Goal: Information Seeking & Learning: Learn about a topic

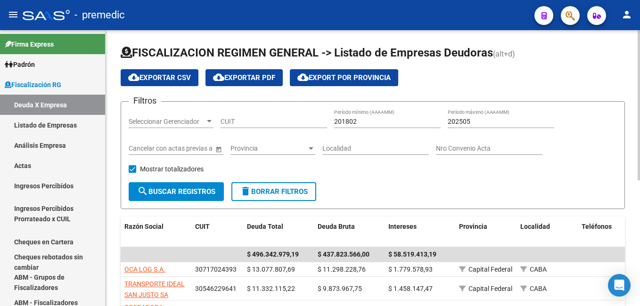
click at [362, 122] on input "201802" at bounding box center [387, 122] width 106 height 8
type input "202501"
click at [479, 124] on input "202505" at bounding box center [500, 122] width 106 height 8
type input "202506"
click at [178, 189] on span "search Buscar Registros" at bounding box center [176, 191] width 78 height 8
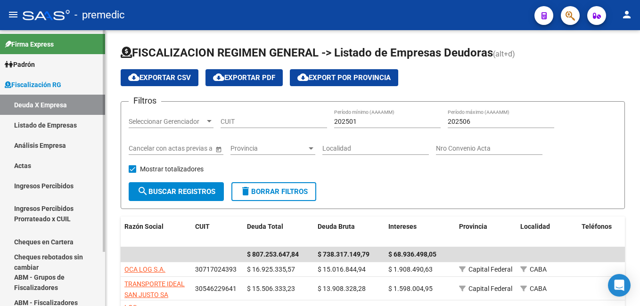
click at [34, 125] on link "Listado de Empresas" at bounding box center [52, 125] width 105 height 20
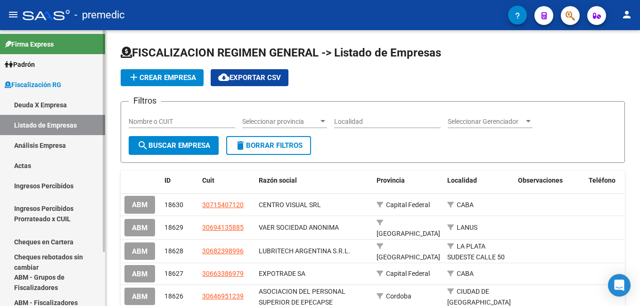
click at [33, 105] on link "Deuda X Empresa" at bounding box center [52, 105] width 105 height 20
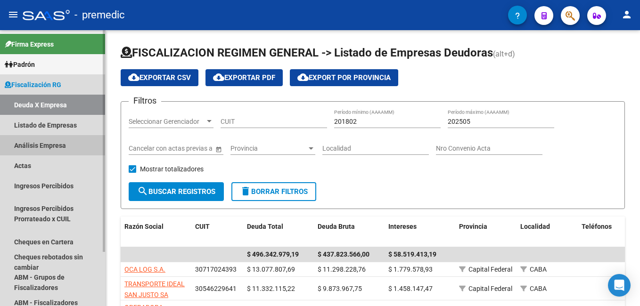
click at [43, 142] on link "Análisis Empresa" at bounding box center [52, 145] width 105 height 20
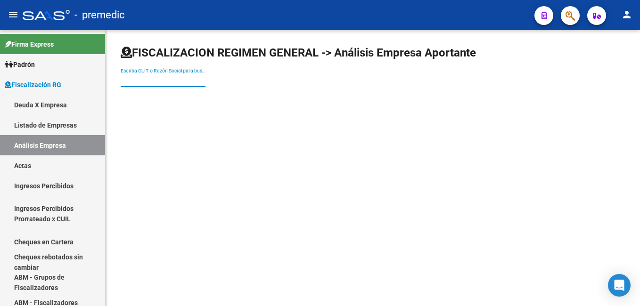
click at [153, 81] on input "Escriba CUIT o Razón Social para buscar" at bounding box center [163, 80] width 85 height 8
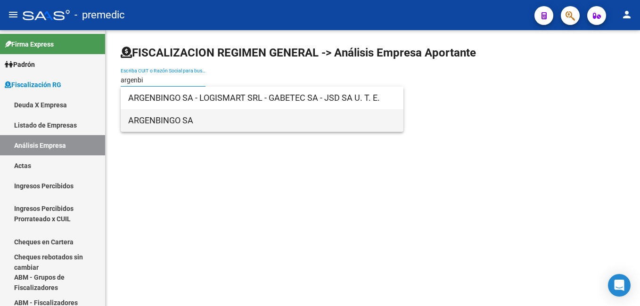
type input "argenbi"
click at [153, 123] on span "ARGENBINGO SA" at bounding box center [261, 120] width 267 height 23
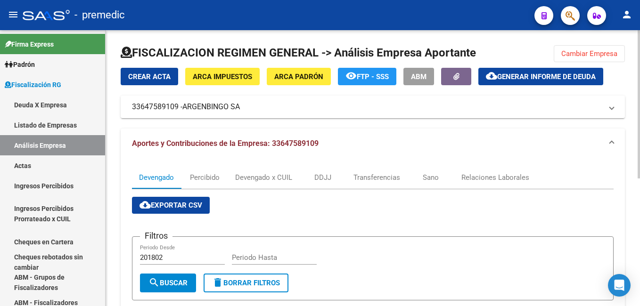
click at [518, 77] on span "Generar informe de deuda" at bounding box center [546, 77] width 98 height 8
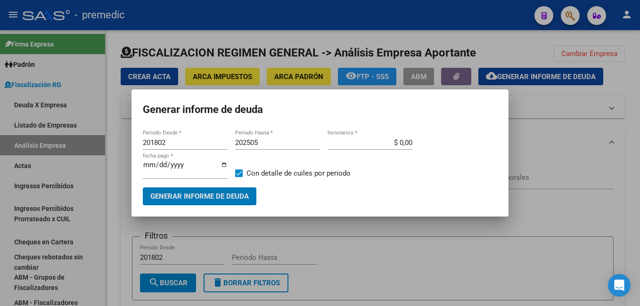
click at [188, 145] on input "201802" at bounding box center [185, 142] width 85 height 8
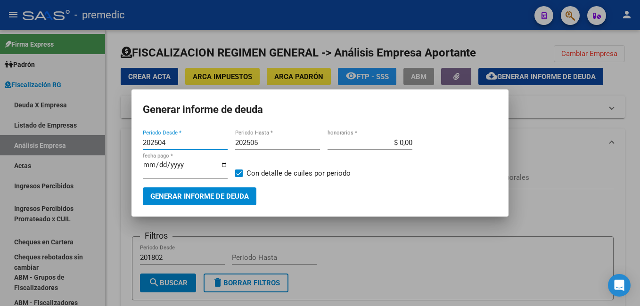
type input "202504"
click at [263, 145] on input "202505" at bounding box center [277, 142] width 85 height 8
type input "202504"
click at [209, 194] on span "Generar informe de deuda" at bounding box center [199, 197] width 98 height 8
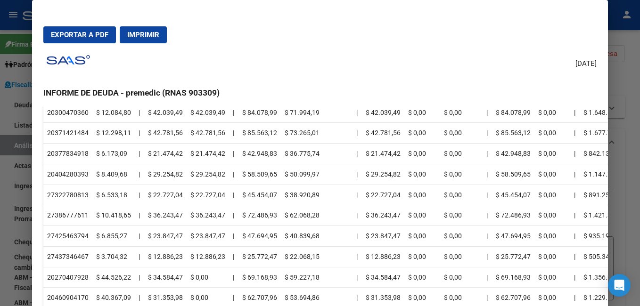
scroll to position [356, 0]
drag, startPoint x: 456, startPoint y: 61, endPoint x: 458, endPoint y: 39, distance: 22.7
click at [458, 39] on mat-dialog-container "Exportar a PDF Imprimir [DATE] INFORME DE DEUDA - premedic (RNAS 903309) Empres…" at bounding box center [319, 169] width 575 height 339
drag, startPoint x: 458, startPoint y: 39, endPoint x: 426, endPoint y: 60, distance: 38.7
click at [426, 60] on div "[DATE] INFORME DE DEUDA - premedic (RNAS 903309) Empresa: ARGENBINGO SA 3364758…" at bounding box center [319, 189] width 553 height 276
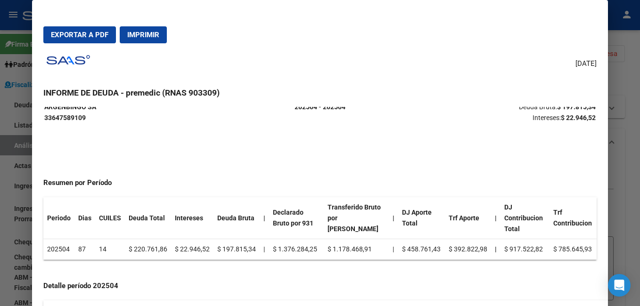
scroll to position [0, 0]
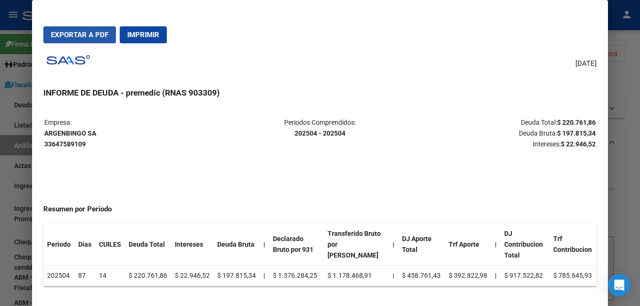
click at [86, 36] on span "Exportar a PDF" at bounding box center [79, 35] width 57 height 8
click at [624, 83] on div at bounding box center [320, 153] width 640 height 306
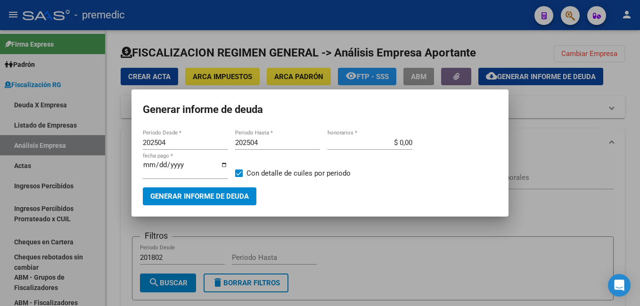
click at [543, 134] on div at bounding box center [320, 153] width 640 height 306
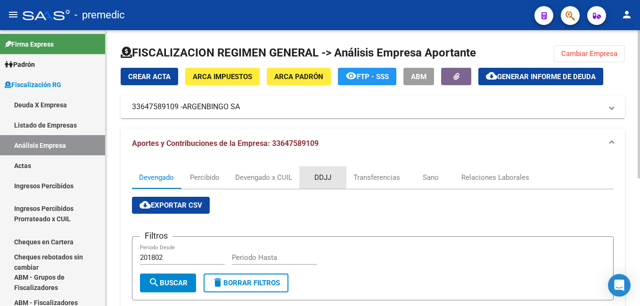
click at [320, 174] on div "DDJJ" at bounding box center [322, 177] width 17 height 10
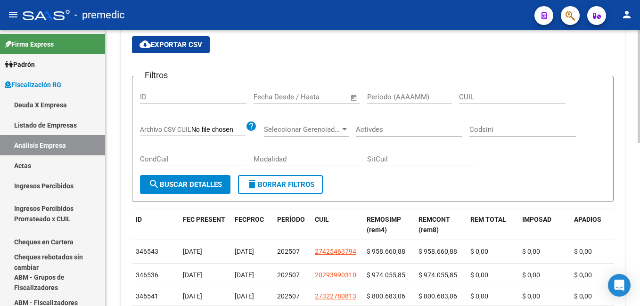
scroll to position [141, 0]
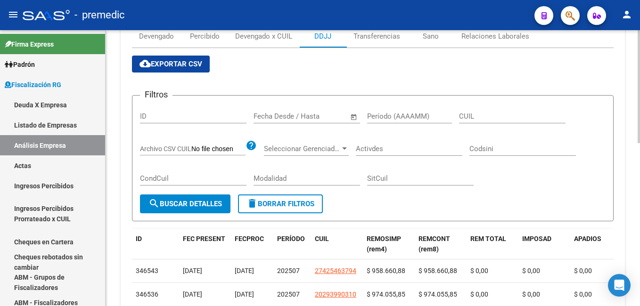
click at [380, 117] on input "Período (AAAAMM)" at bounding box center [409, 116] width 85 height 8
type input "202504"
click at [172, 199] on button "search Buscar Detalles" at bounding box center [185, 203] width 90 height 19
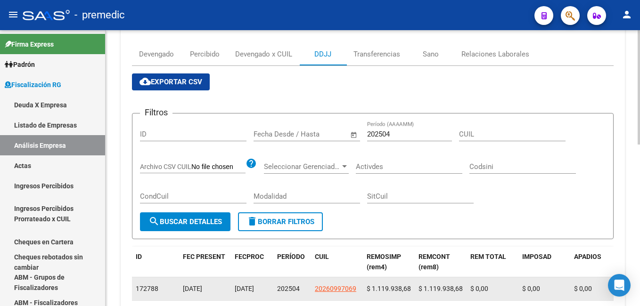
scroll to position [94, 0]
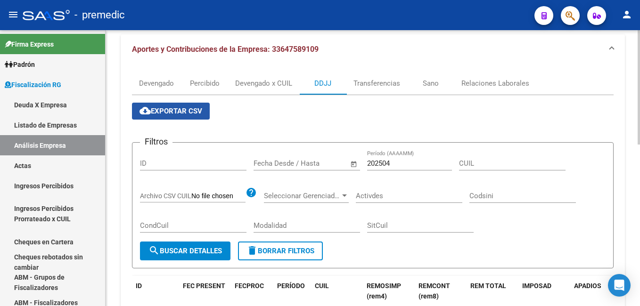
click at [186, 109] on span "cloud_download Exportar CSV" at bounding box center [170, 111] width 63 height 8
click at [380, 84] on div "Transferencias" at bounding box center [376, 83] width 47 height 10
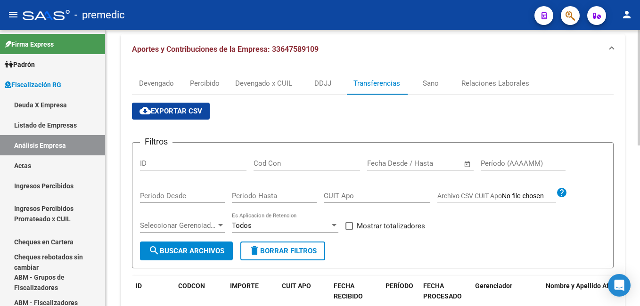
click at [490, 163] on input "Período (AAAAMM)" at bounding box center [522, 163] width 85 height 8
type input "202504"
click at [208, 247] on span "search Buscar Archivos" at bounding box center [186, 251] width 76 height 8
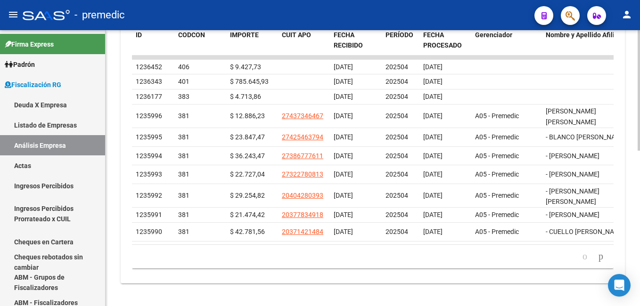
scroll to position [356, 0]
click at [599, 259] on icon "go to next page" at bounding box center [601, 256] width 8 height 11
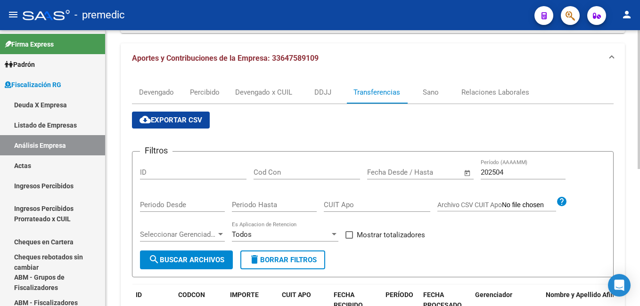
scroll to position [83, 0]
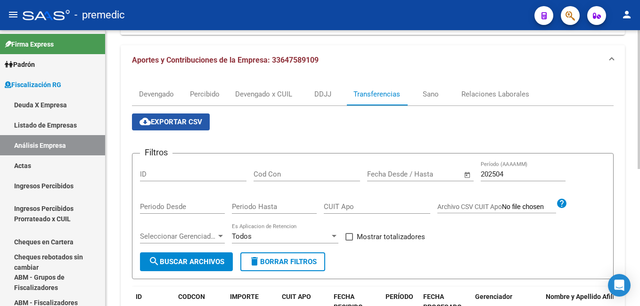
click at [193, 123] on span "cloud_download Exportar CSV" at bounding box center [170, 122] width 63 height 8
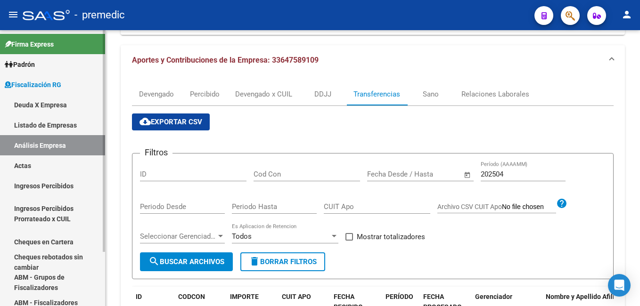
click at [28, 162] on link "Actas" at bounding box center [52, 165] width 105 height 20
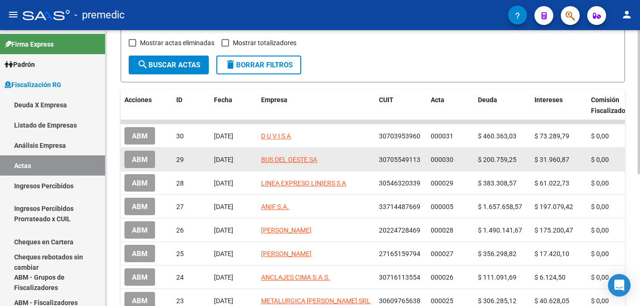
scroll to position [178, 0]
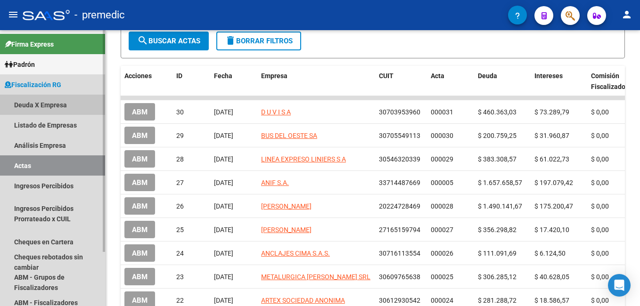
click at [46, 102] on link "Deuda X Empresa" at bounding box center [52, 105] width 105 height 20
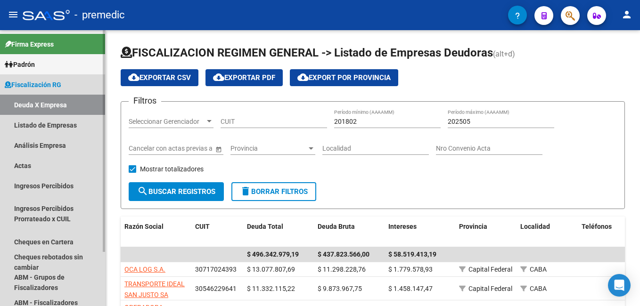
click at [48, 82] on span "Fiscalización RG" at bounding box center [33, 85] width 57 height 10
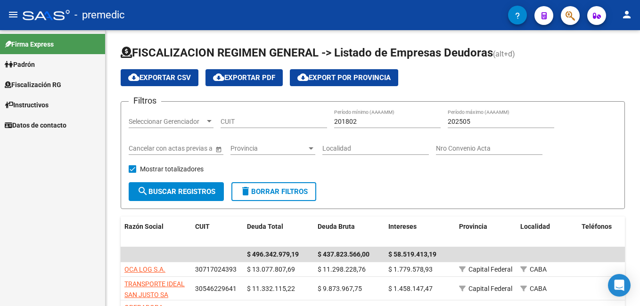
click at [48, 82] on span "Fiscalización RG" at bounding box center [33, 85] width 57 height 10
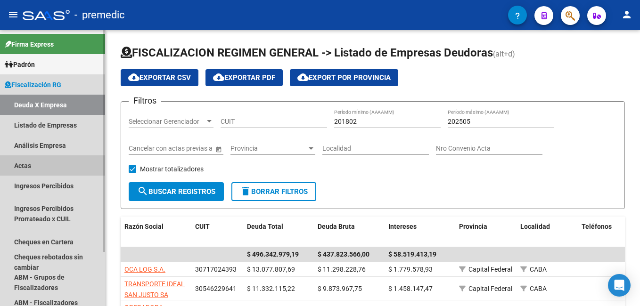
click at [28, 164] on link "Actas" at bounding box center [52, 165] width 105 height 20
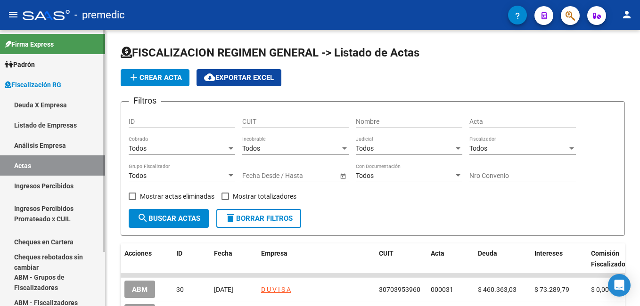
click at [27, 186] on link "Ingresos Percibidos" at bounding box center [52, 186] width 105 height 20
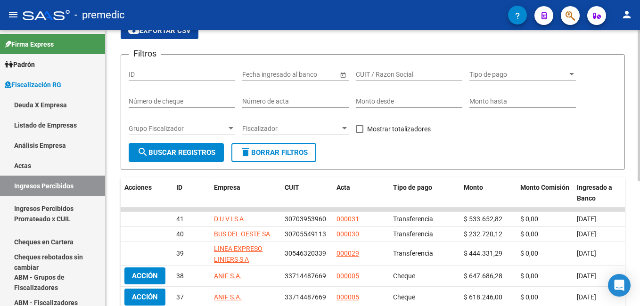
scroll to position [94, 0]
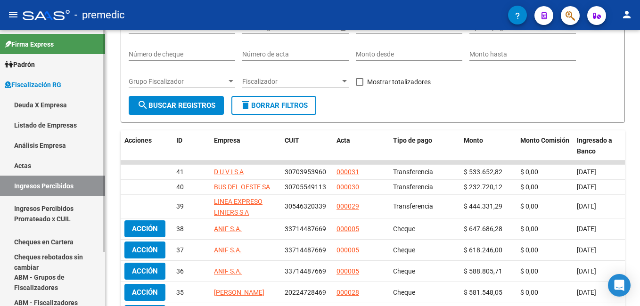
click at [36, 83] on span "Fiscalización RG" at bounding box center [33, 85] width 57 height 10
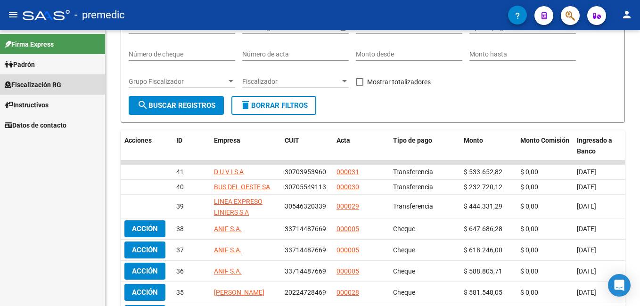
click at [36, 83] on span "Fiscalización RG" at bounding box center [33, 85] width 57 height 10
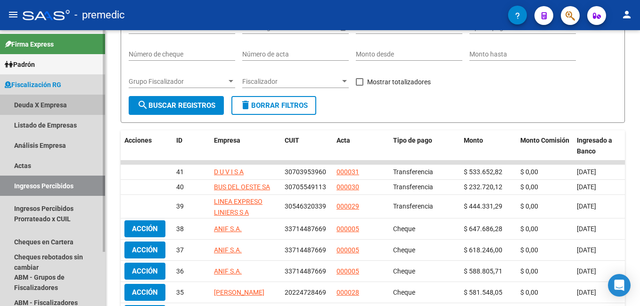
click at [31, 104] on link "Deuda X Empresa" at bounding box center [52, 105] width 105 height 20
